Goal: Task Accomplishment & Management: Manage account settings

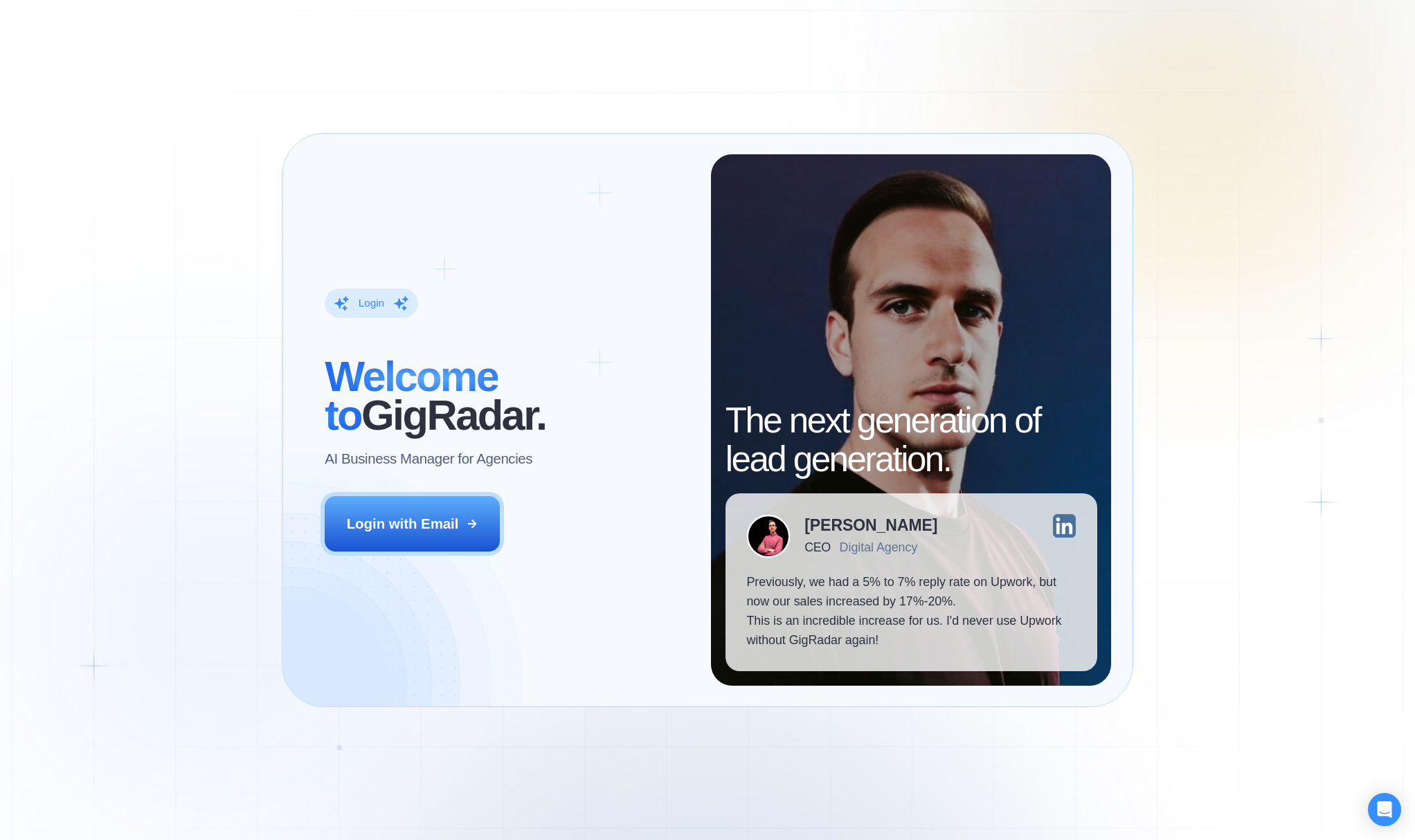
click at [1061, 522] on img at bounding box center [1064, 525] width 23 height 23
drag, startPoint x: 873, startPoint y: 545, endPoint x: 817, endPoint y: 546, distance: 56.0
click at [871, 545] on div "Digital Agency" at bounding box center [879, 547] width 78 height 14
click at [768, 543] on img at bounding box center [769, 536] width 43 height 43
drag, startPoint x: 909, startPoint y: 547, endPoint x: 928, endPoint y: 561, distance: 23.6
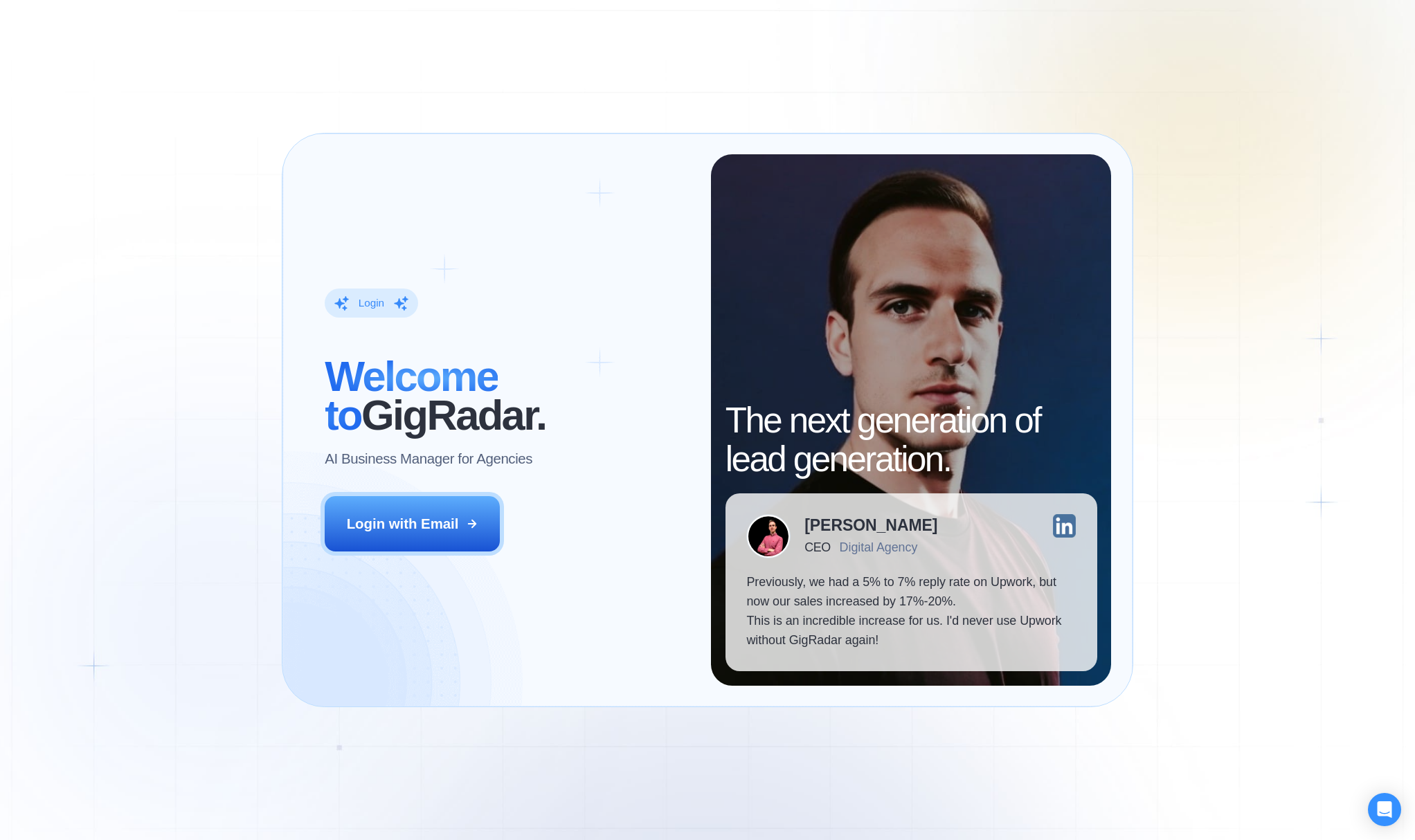
click at [910, 550] on div "Digital Agency" at bounding box center [879, 547] width 78 height 14
click at [445, 533] on div "Login with Email" at bounding box center [402, 523] width 112 height 19
click at [372, 307] on div "Login" at bounding box center [371, 303] width 26 height 14
drag, startPoint x: 388, startPoint y: 527, endPoint x: 479, endPoint y: 531, distance: 91.1
click at [388, 527] on div "Login with Email" at bounding box center [402, 523] width 112 height 19
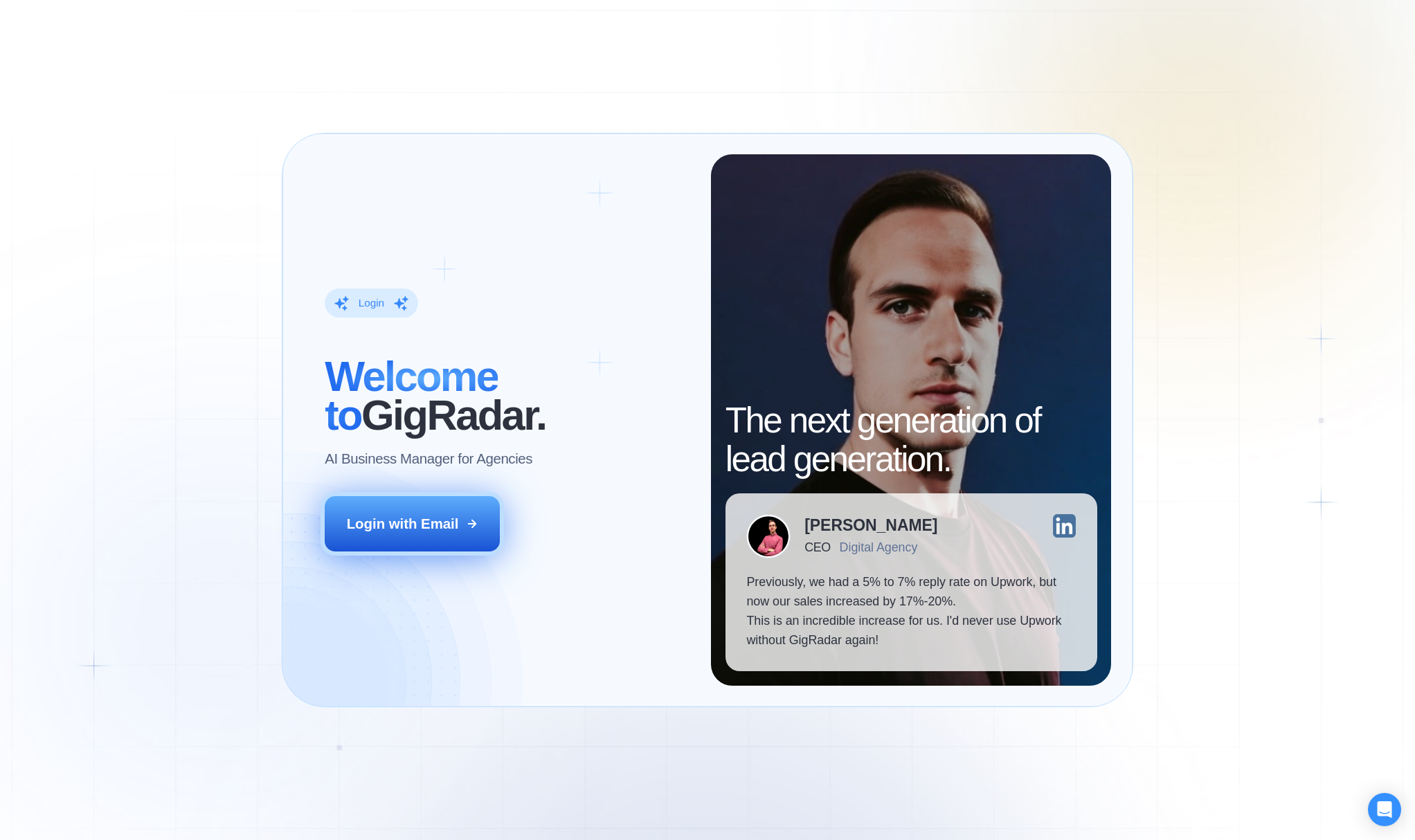
click at [411, 508] on button "Login with Email" at bounding box center [412, 523] width 175 height 55
